Goal: Find specific page/section: Find specific page/section

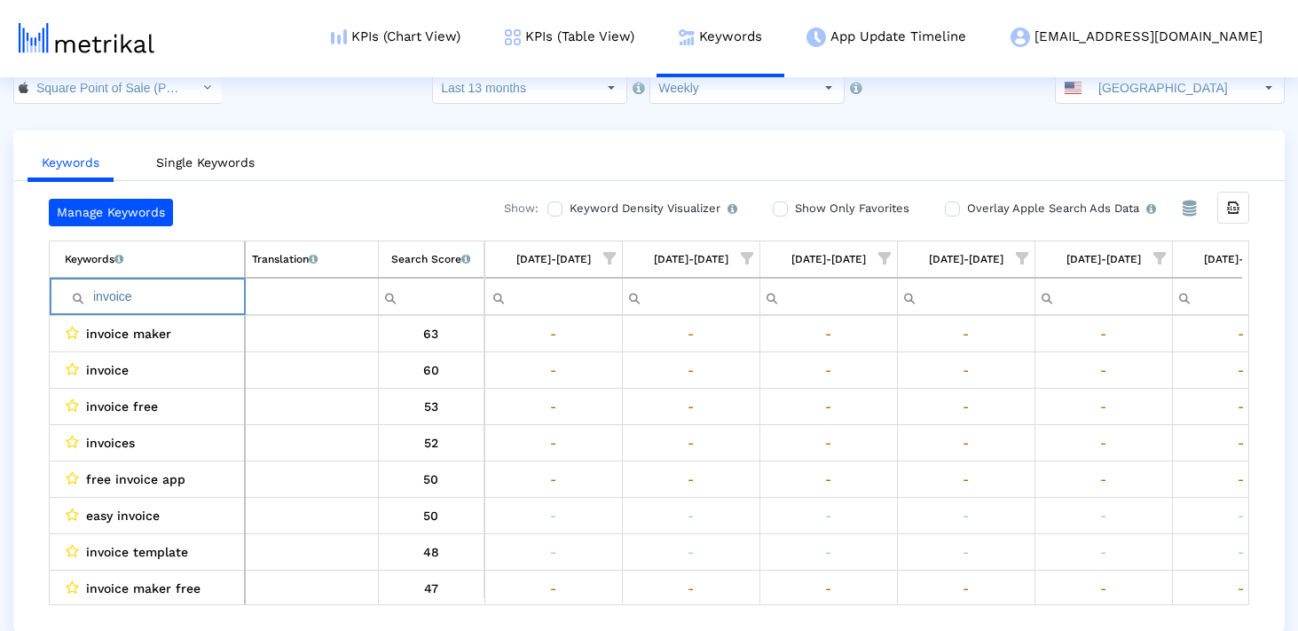
scroll to position [0, 5898]
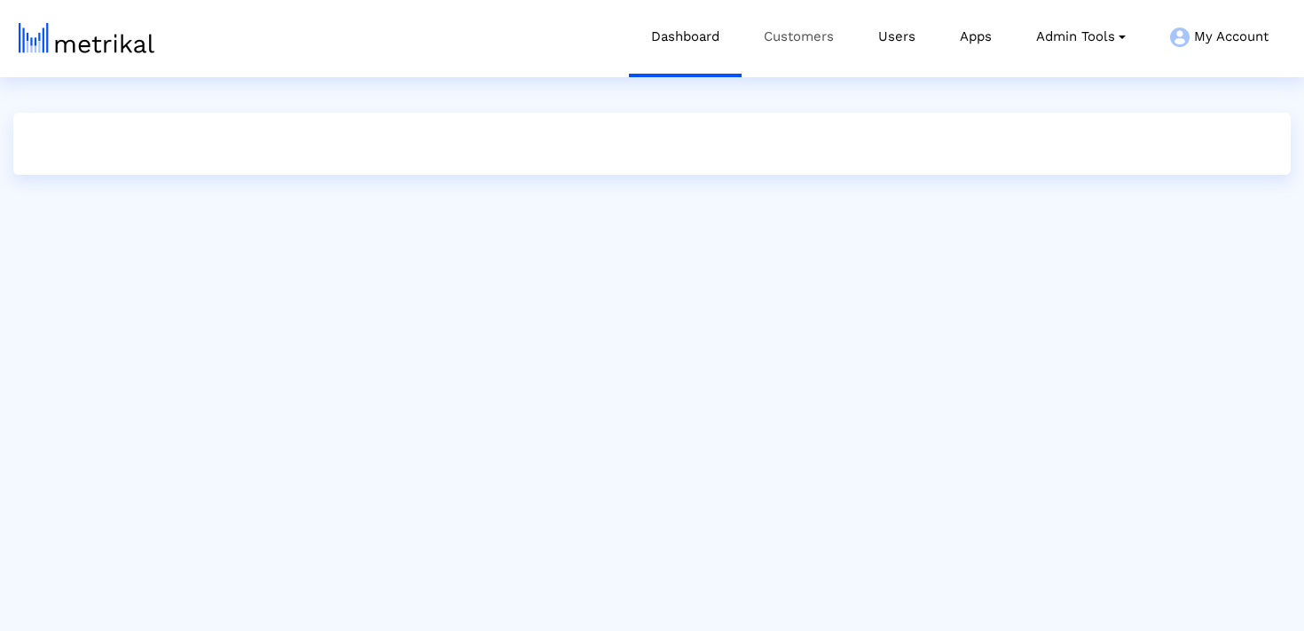
click at [765, 45] on link "Customers" at bounding box center [799, 37] width 114 height 74
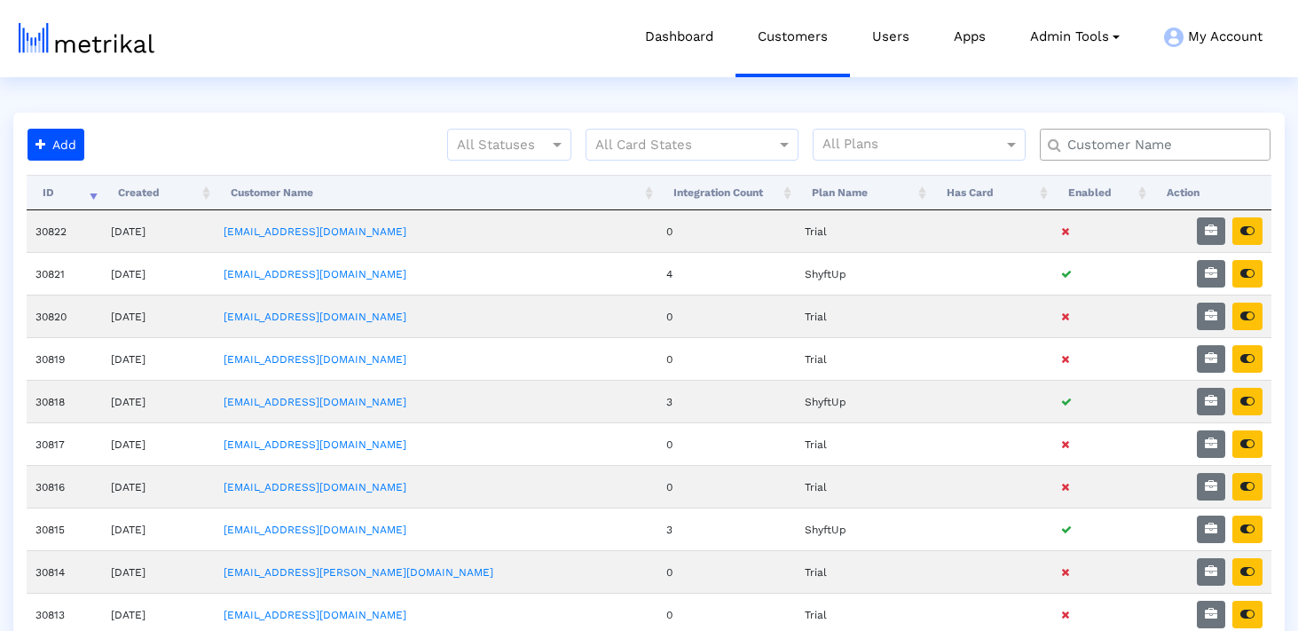
click at [1198, 146] on input "text" at bounding box center [1159, 145] width 208 height 19
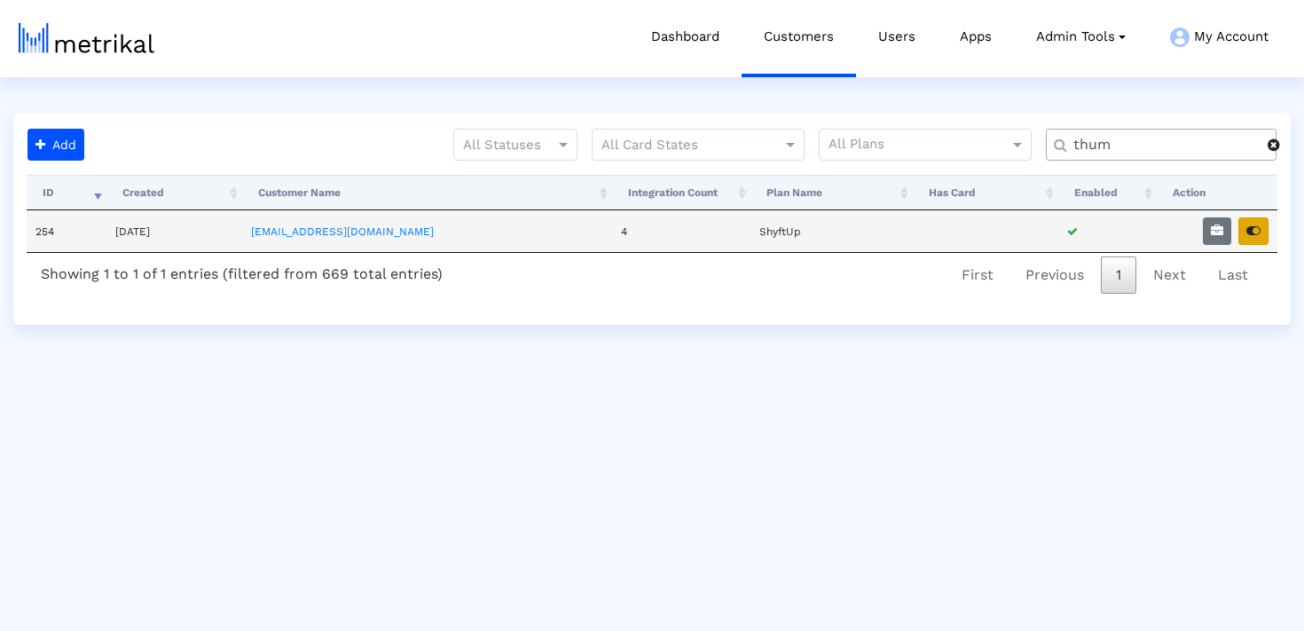
type input "thum"
click at [1259, 226] on icon "button" at bounding box center [1253, 230] width 14 height 12
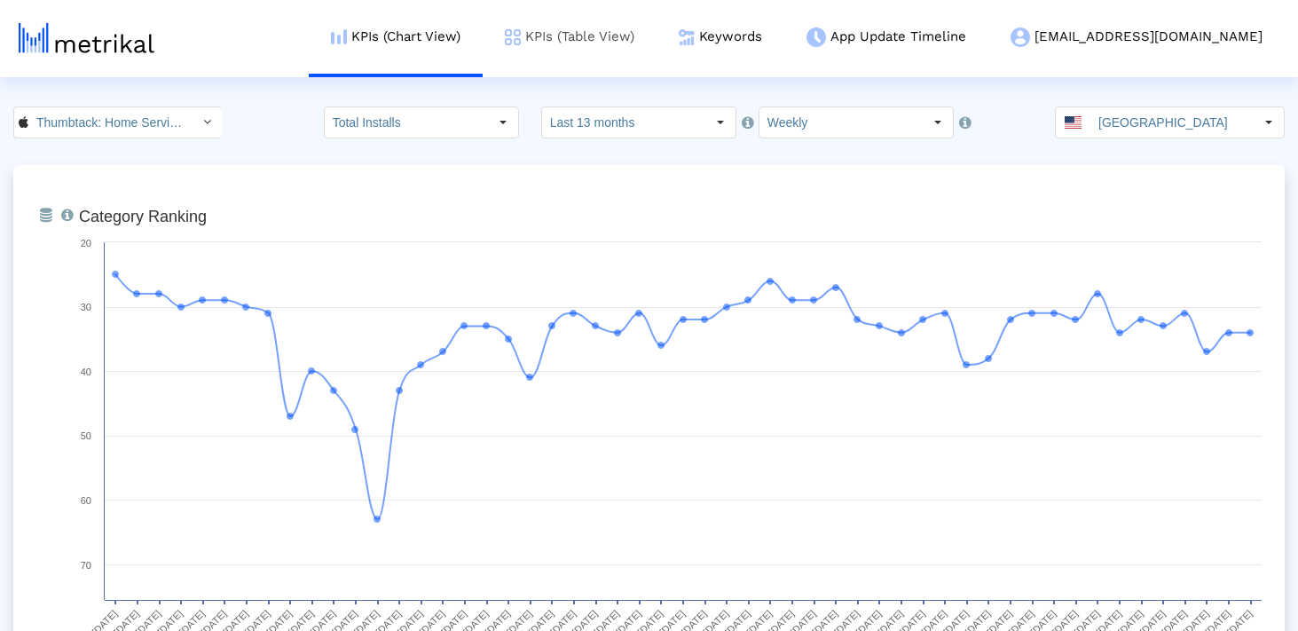
click at [617, 28] on link "KPIs (Table View)" at bounding box center [570, 37] width 174 height 74
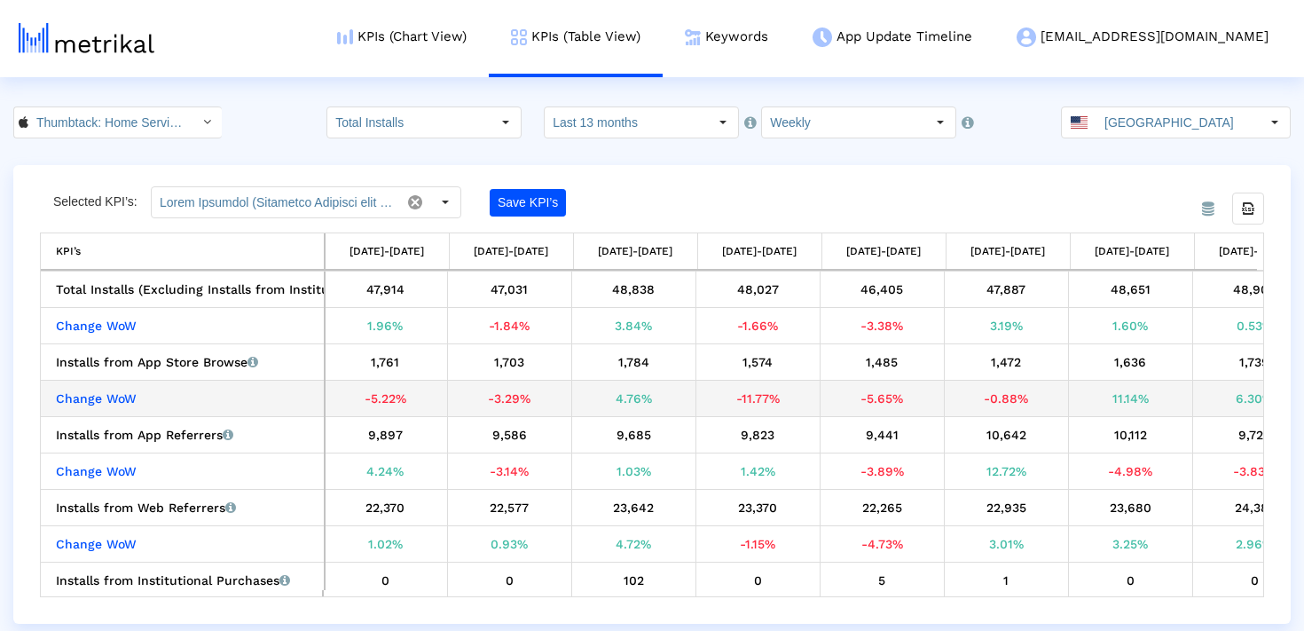
scroll to position [0, 2]
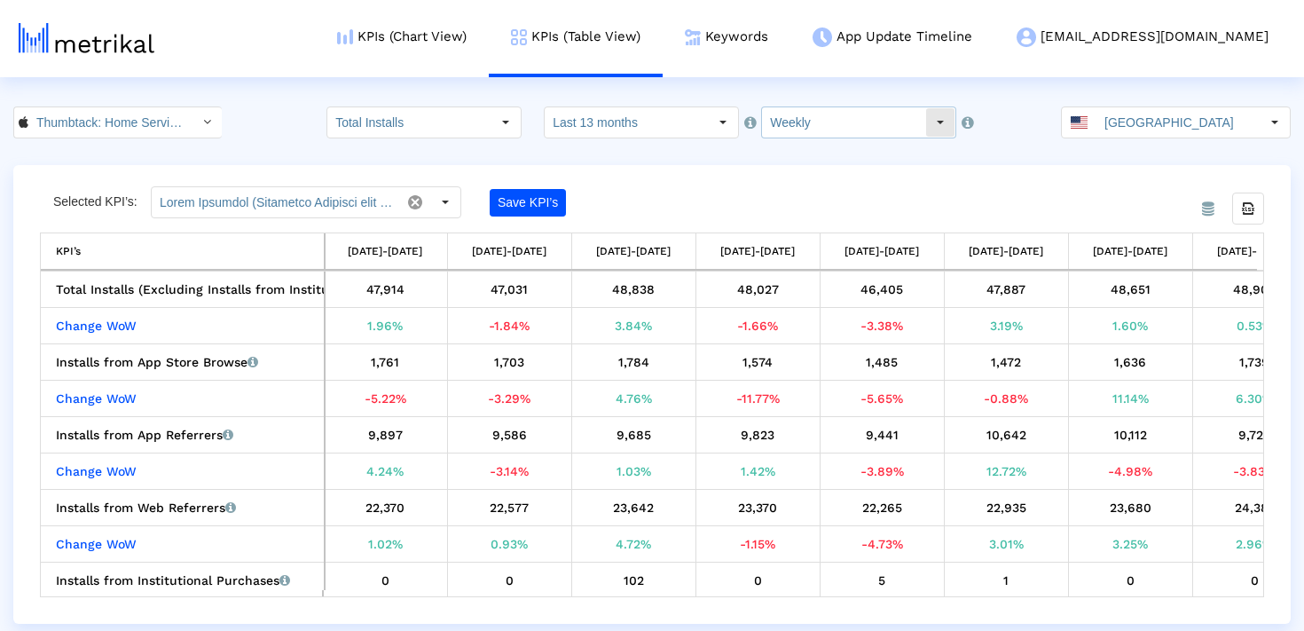
click at [802, 129] on input "Weekly" at bounding box center [843, 122] width 163 height 30
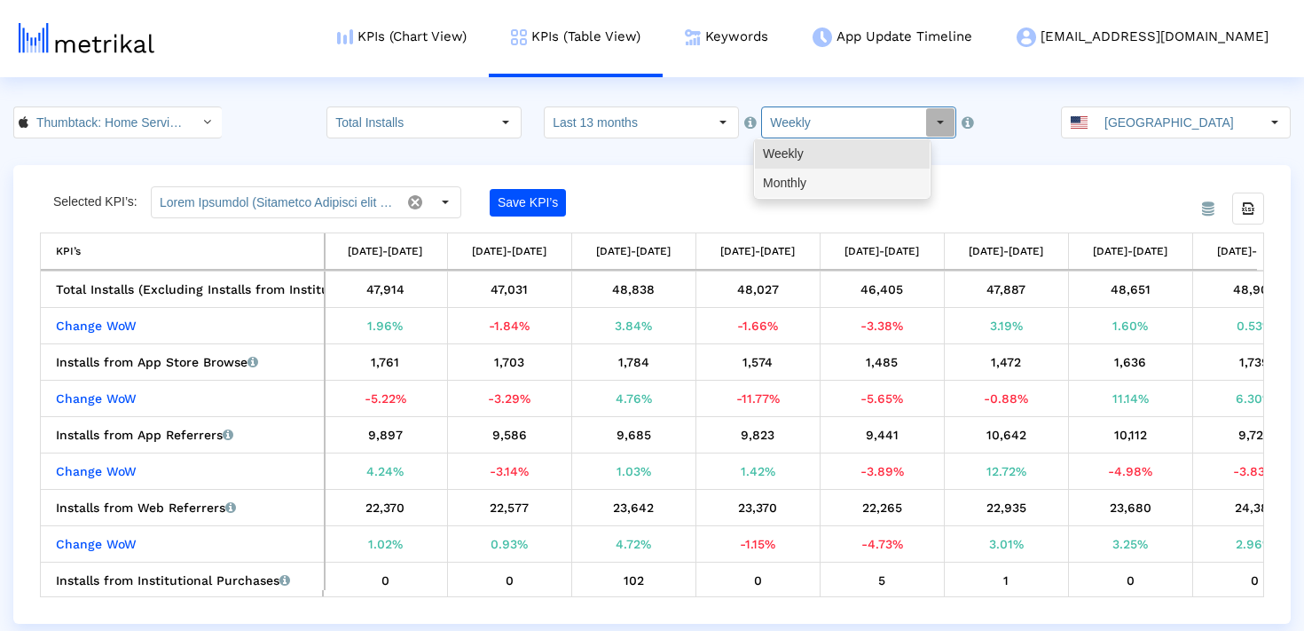
click at [796, 188] on div "Monthly" at bounding box center [842, 183] width 175 height 29
type input "Monthly"
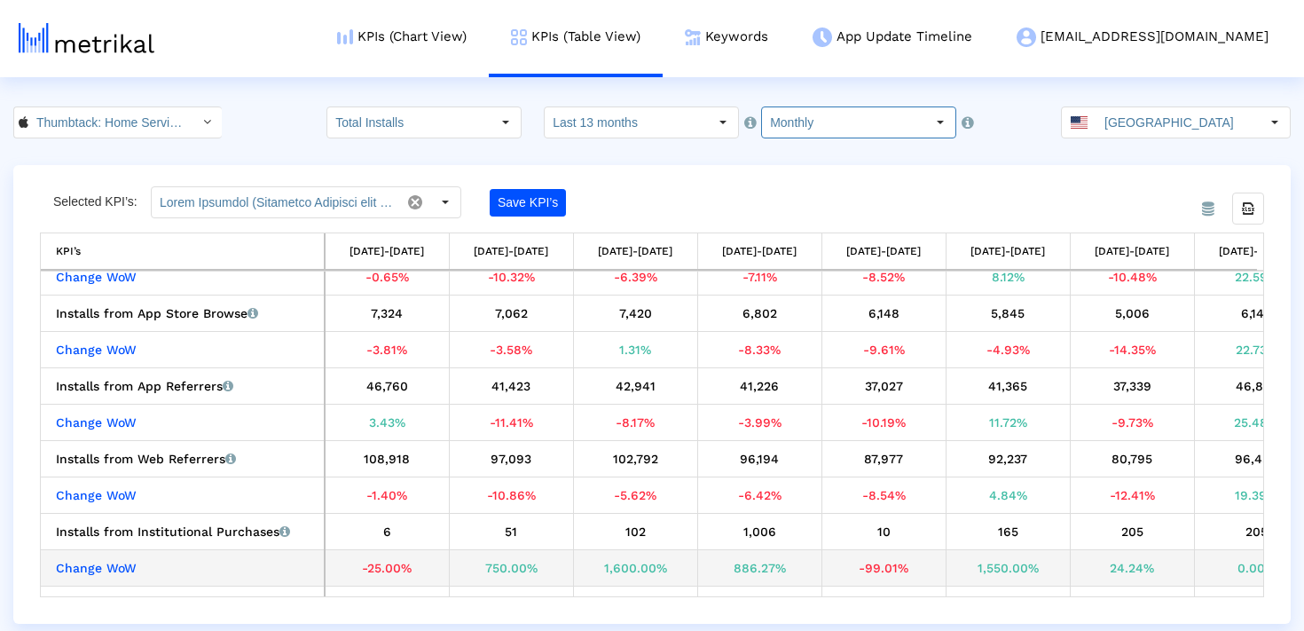
scroll to position [76, 0]
